Goal: Communication & Community: Ask a question

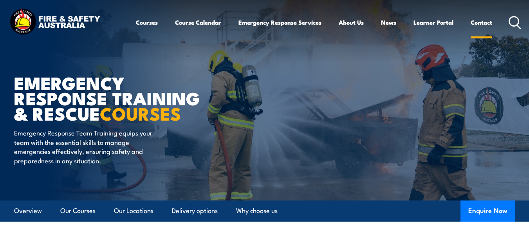
click at [479, 22] on link "Contact" at bounding box center [481, 22] width 22 height 19
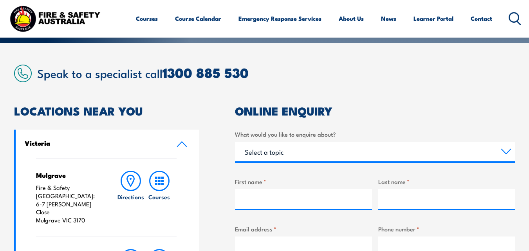
scroll to position [196, 0]
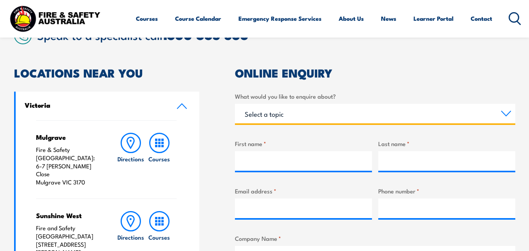
click at [304, 113] on select "Select a topic Training Emergency Response Services General Enquiry" at bounding box center [375, 114] width 280 height 20
click at [301, 119] on select "Select a topic Training Emergency Response Services General Enquiry" at bounding box center [375, 114] width 280 height 20
select select "General Enquiry"
click at [235, 104] on select "Select a topic Training Emergency Response Services General Enquiry" at bounding box center [375, 114] width 280 height 20
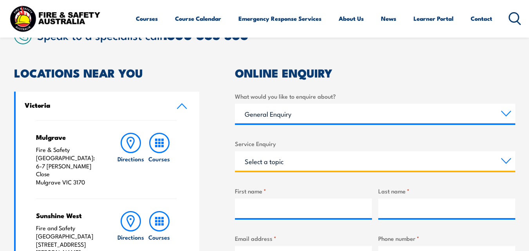
drag, startPoint x: 288, startPoint y: 156, endPoint x: 305, endPoint y: 162, distance: 17.7
click at [290, 156] on select "Select a topic Assistance in completing an online enrolment booking Request a c…" at bounding box center [375, 161] width 280 height 20
select select "Other"
click at [235, 151] on select "Select a topic Assistance in completing an online enrolment booking Request a c…" at bounding box center [375, 161] width 280 height 20
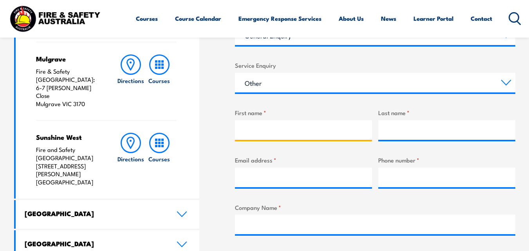
click at [299, 137] on input "First name *" at bounding box center [303, 130] width 137 height 20
type input "[PERSON_NAME]"
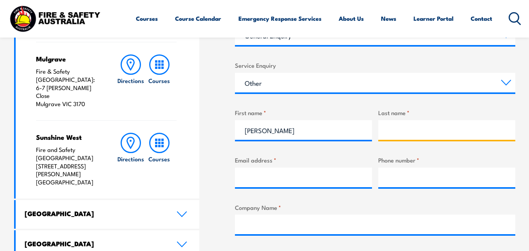
type input "[PERSON_NAME]"
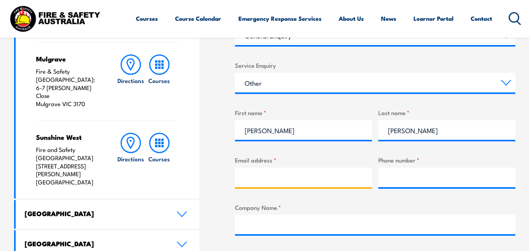
type input "[EMAIL_ADDRESS][DOMAIN_NAME]"
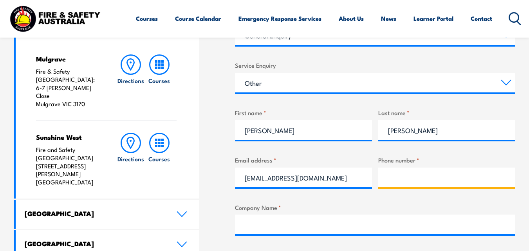
type input "09830152514"
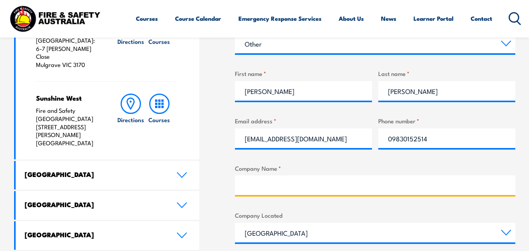
click at [301, 187] on input "Company Name *" at bounding box center [375, 185] width 280 height 20
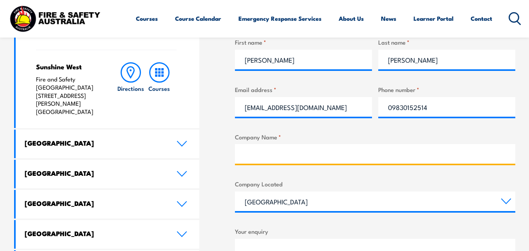
scroll to position [391, 0]
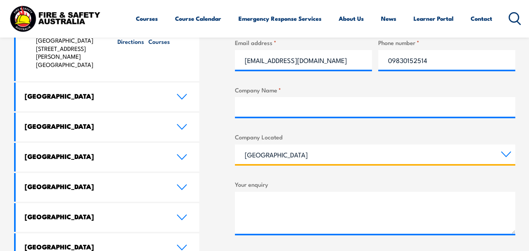
click at [295, 157] on select "[GEOGRAPHIC_DATA] [GEOGRAPHIC_DATA] [GEOGRAPHIC_DATA] [GEOGRAPHIC_DATA] [GEOGRA…" at bounding box center [375, 154] width 280 height 20
click at [290, 161] on select "[GEOGRAPHIC_DATA] [GEOGRAPHIC_DATA] [GEOGRAPHIC_DATA] [GEOGRAPHIC_DATA] [GEOGRA…" at bounding box center [375, 154] width 280 height 20
select select "[GEOGRAPHIC_DATA]"
click at [235, 144] on select "[GEOGRAPHIC_DATA] [GEOGRAPHIC_DATA] [GEOGRAPHIC_DATA] [GEOGRAPHIC_DATA] [GEOGRA…" at bounding box center [375, 154] width 280 height 20
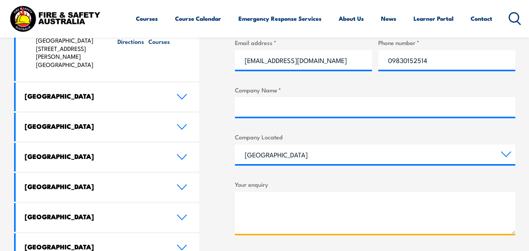
click at [294, 207] on textarea "Your enquiry" at bounding box center [375, 213] width 280 height 42
paste textarea "Lo , I dolo sit'am conse adip. E’s doeiusmo tem incidid utlabo et dolorema aliq…"
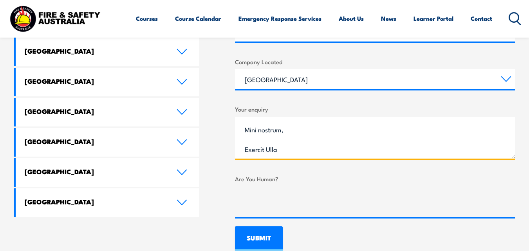
scroll to position [470, 0]
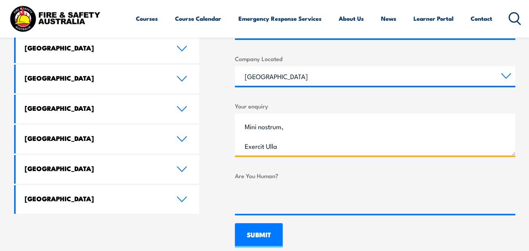
type textarea "Lo , I dolo sit'am conse adip. E’s doeiusmo tem incidid utlabo et dolorema aliq…"
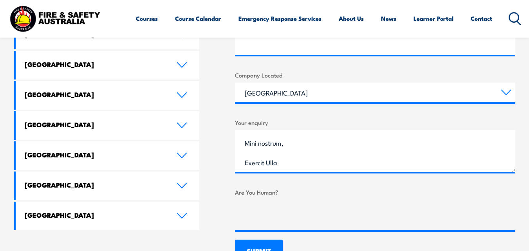
scroll to position [391, 0]
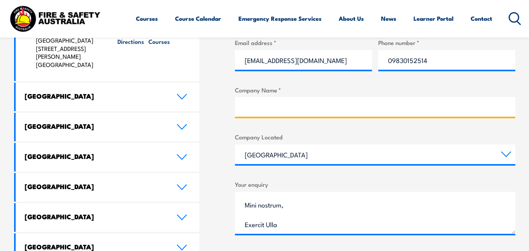
click at [264, 104] on input "Company Name *" at bounding box center [375, 107] width 280 height 20
paste input "Future-Proof Your Website for AI Search"
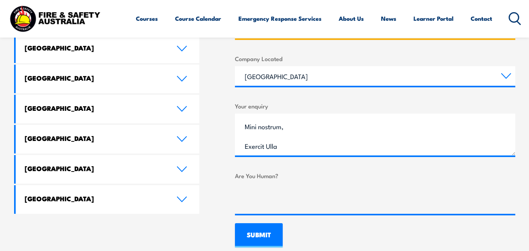
type input "Future-Proof Your Website for AI Search"
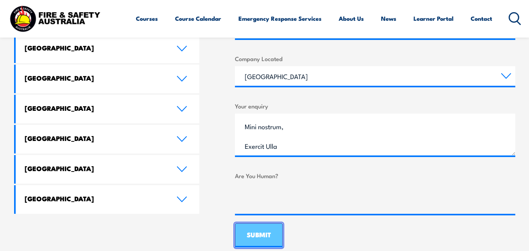
click at [263, 232] on input "SUBMIT" at bounding box center [259, 235] width 48 height 24
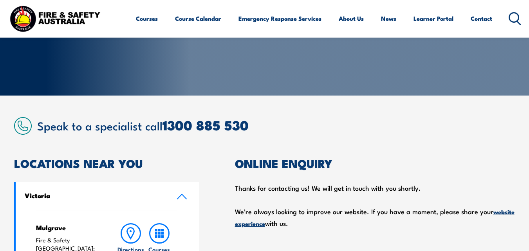
scroll to position [39, 0]
